Goal: Find contact information: Find contact information

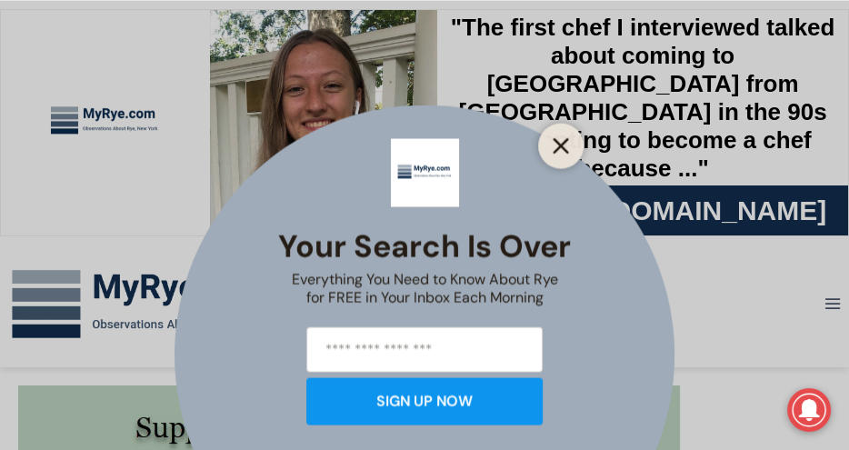
click at [568, 148] on icon "Close" at bounding box center [561, 145] width 16 height 16
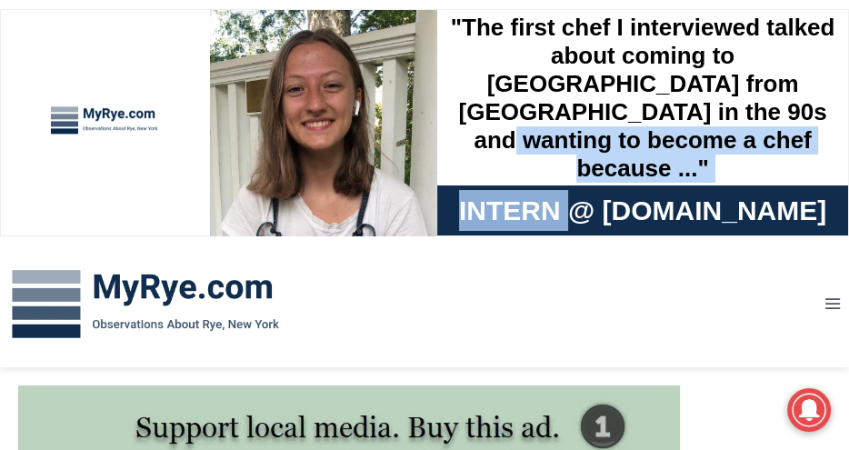
drag, startPoint x: 568, startPoint y: 157, endPoint x: 599, endPoint y: 226, distance: 74.9
click at [599, 226] on div ""The first chef I interviewed talked about coming to America from Italy in the …" at bounding box center [642, 123] width 411 height 226
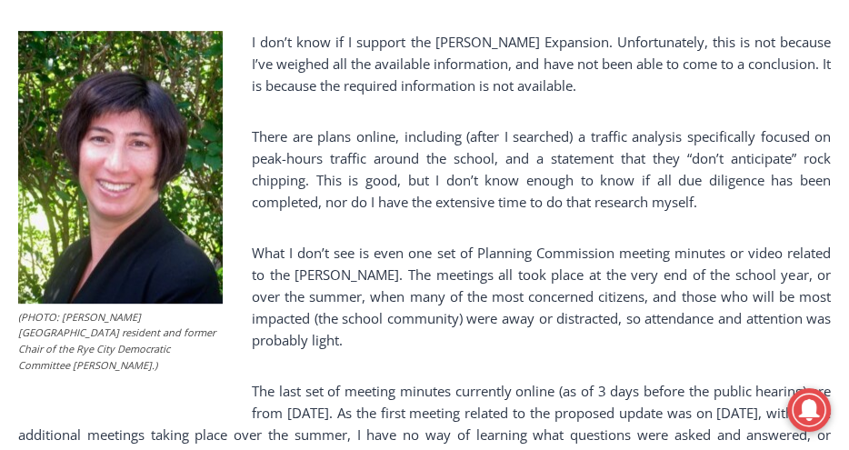
scroll to position [793, 0]
click at [590, 276] on p "What I don’t see is even one set of Planning Commission meeting minutes or vide…" at bounding box center [424, 296] width 813 height 109
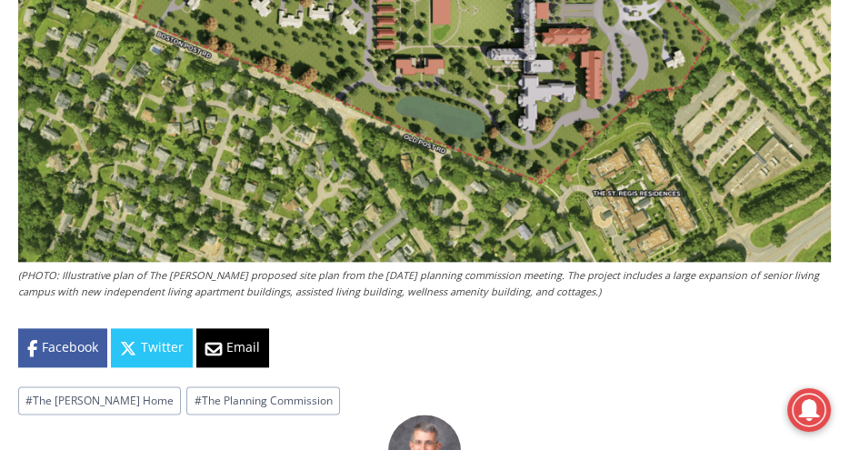
scroll to position [1997, 0]
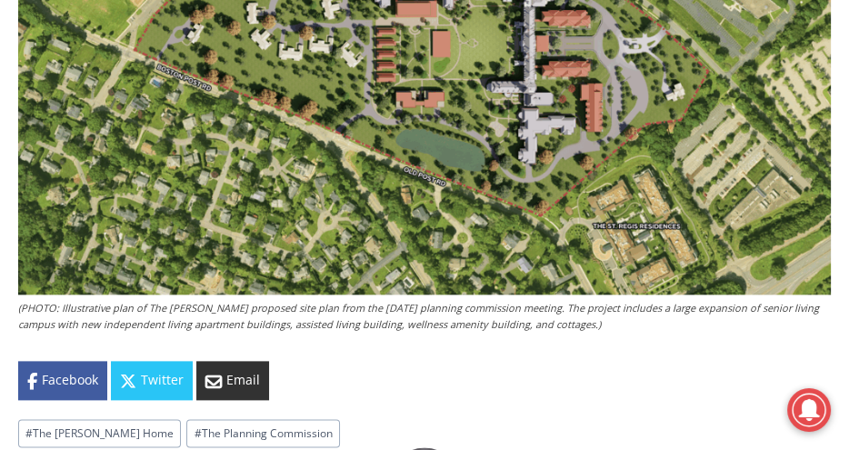
click at [216, 374] on icon at bounding box center [214, 382] width 16 height 16
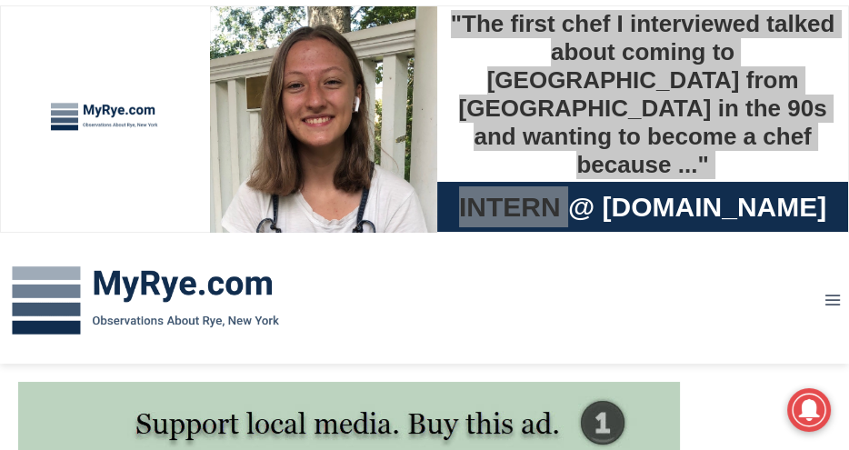
scroll to position [0, 0]
